Goal: Information Seeking & Learning: Check status

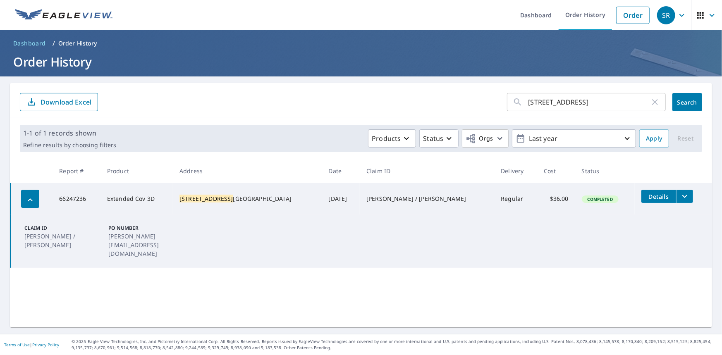
click at [366, 6] on ul "Dashboard Order History Order" at bounding box center [385, 15] width 536 height 30
click at [545, 20] on link "Dashboard" at bounding box center [535, 15] width 45 height 30
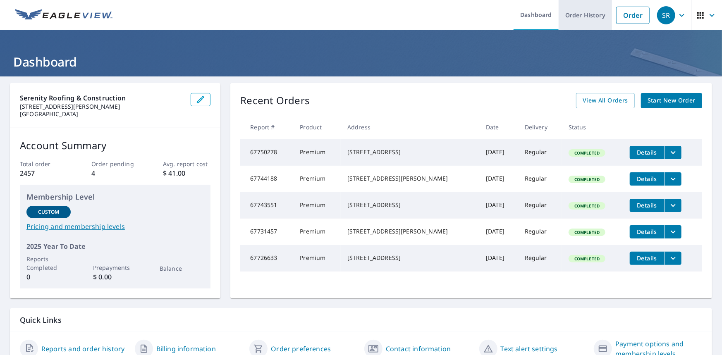
click at [579, 17] on link "Order History" at bounding box center [584, 15] width 53 height 30
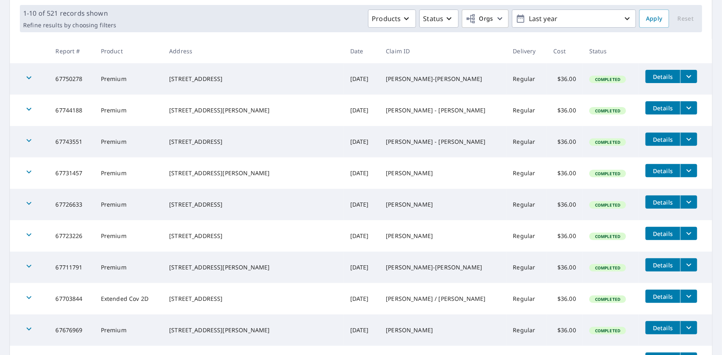
scroll to position [206, 0]
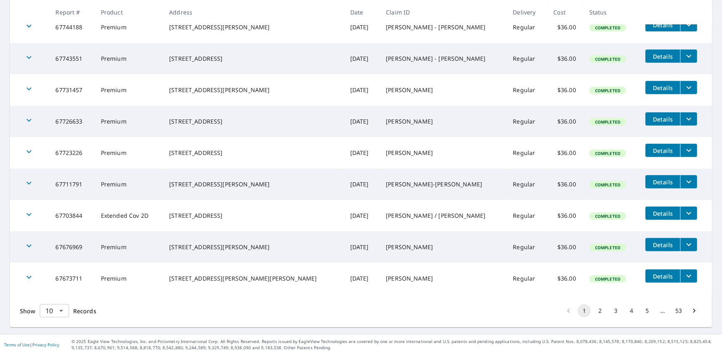
click at [40, 315] on body "SR SR Dashboard Order History Order SR Dashboard / Order History Order History …" at bounding box center [361, 177] width 722 height 355
click at [55, 340] on li "100" at bounding box center [53, 337] width 29 height 15
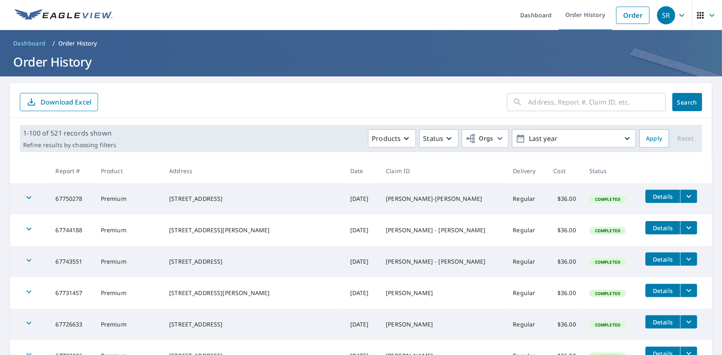
click at [388, 1] on ul "Dashboard Order History Order" at bounding box center [385, 15] width 536 height 30
click at [372, 0] on ul "Dashboard Order History Order" at bounding box center [385, 15] width 536 height 30
click at [374, 0] on ul "Dashboard Order History Order" at bounding box center [385, 15] width 536 height 30
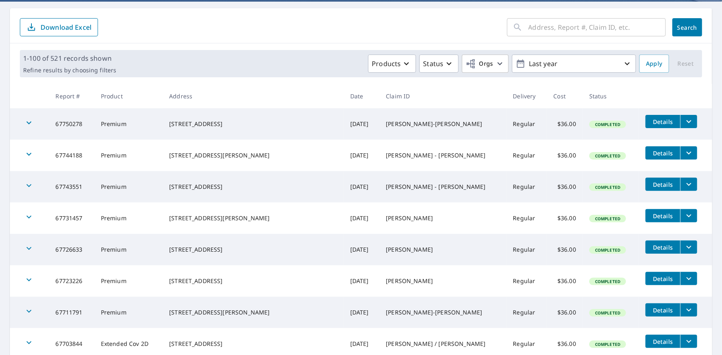
scroll to position [83, 0]
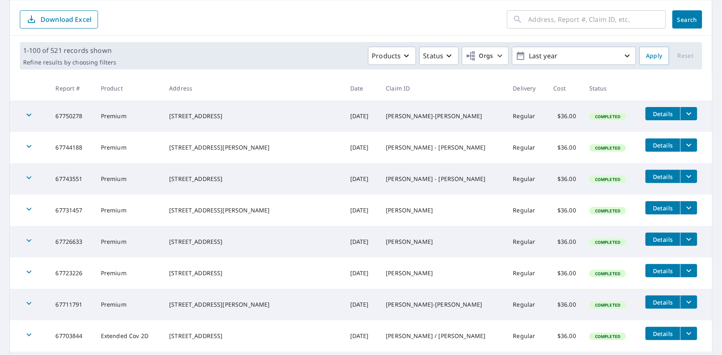
click at [325, 5] on div "​ Search Download Excel" at bounding box center [361, 17] width 702 height 35
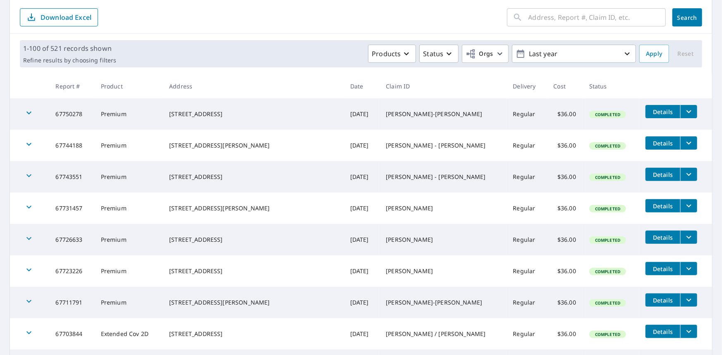
scroll to position [41, 0]
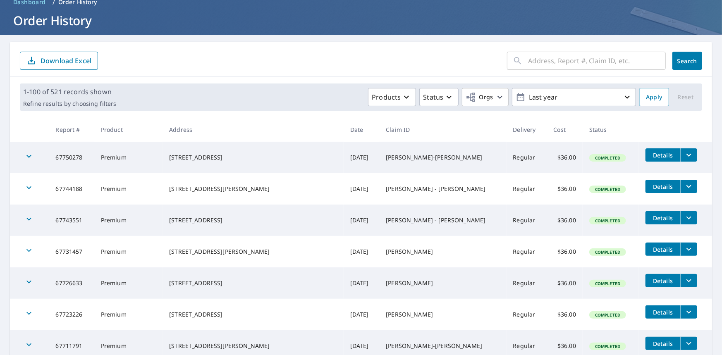
drag, startPoint x: 25, startPoint y: 216, endPoint x: 218, endPoint y: 211, distance: 193.5
click at [25, 216] on icon "button" at bounding box center [29, 219] width 10 height 10
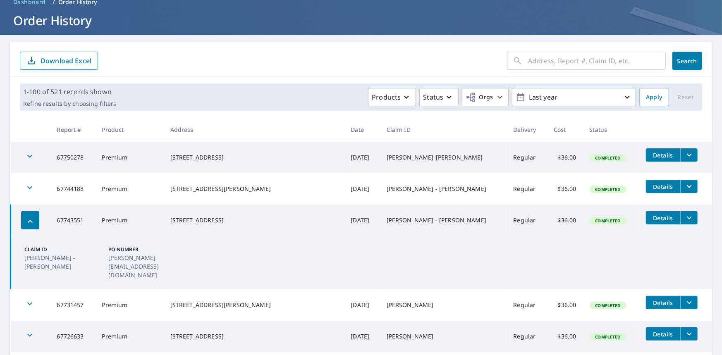
drag, startPoint x: 235, startPoint y: 215, endPoint x: 176, endPoint y: 216, distance: 59.5
click at [176, 216] on td "10614 Crestwater Cir Magnolia, TX 77354" at bounding box center [254, 220] width 181 height 31
copy div "10614 Crestwater Cir"
click at [142, 212] on td "Premium" at bounding box center [129, 220] width 68 height 31
click at [26, 217] on icon "button" at bounding box center [30, 222] width 10 height 10
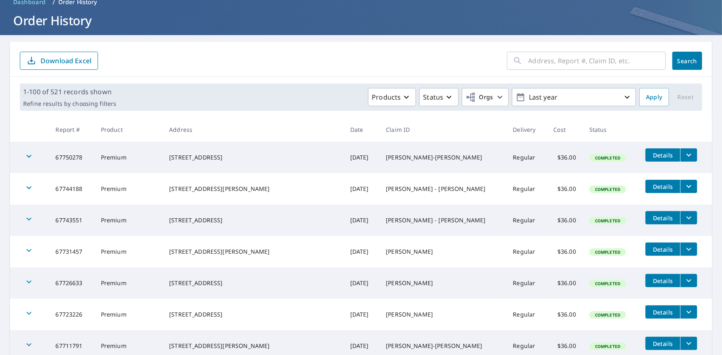
click at [27, 183] on icon "button" at bounding box center [29, 188] width 10 height 10
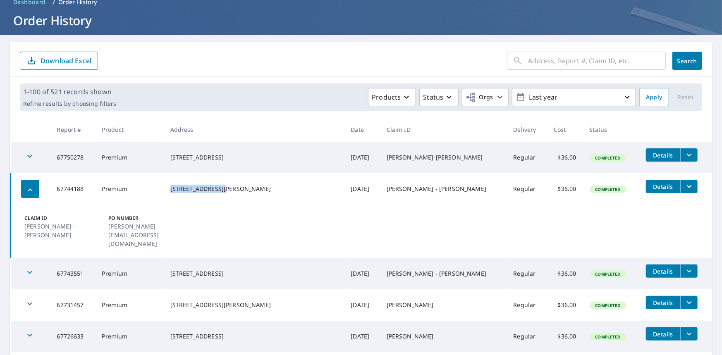
drag, startPoint x: 227, startPoint y: 183, endPoint x: 174, endPoint y: 184, distance: 53.8
click at [174, 184] on td "151 Ballantyne Dr Montgomery, TX 77316" at bounding box center [254, 188] width 181 height 31
copy div "151 Ballantyne Dr"
click at [266, 188] on div "151 Ballantyne Dr Montgomery, TX 77316" at bounding box center [253, 189] width 167 height 8
drag, startPoint x: 22, startPoint y: 188, endPoint x: 29, endPoint y: 162, distance: 26.4
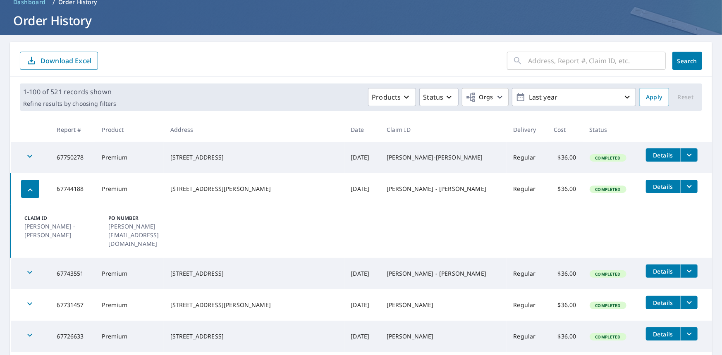
click at [22, 188] on div "button" at bounding box center [30, 189] width 18 height 18
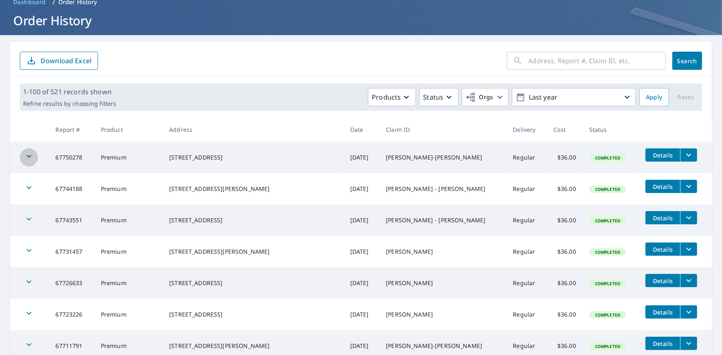
click at [27, 157] on icon "button" at bounding box center [29, 156] width 10 height 10
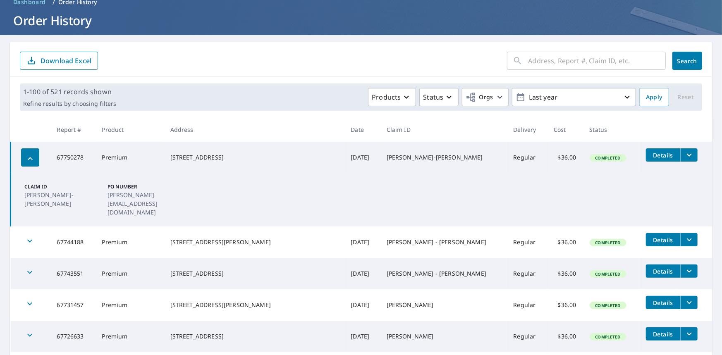
drag, startPoint x: 246, startPoint y: 153, endPoint x: 173, endPoint y: 151, distance: 73.2
click at [173, 151] on td "7618 Audubon Forest Dr. Humble, TX 77396" at bounding box center [254, 157] width 181 height 31
copy div "7618 Audubon Forest Dr."
click at [344, 126] on th "Date" at bounding box center [362, 129] width 36 height 24
click at [361, 59] on form "​ Search Download Excel" at bounding box center [361, 61] width 682 height 18
